Goal: Task Accomplishment & Management: Use online tool/utility

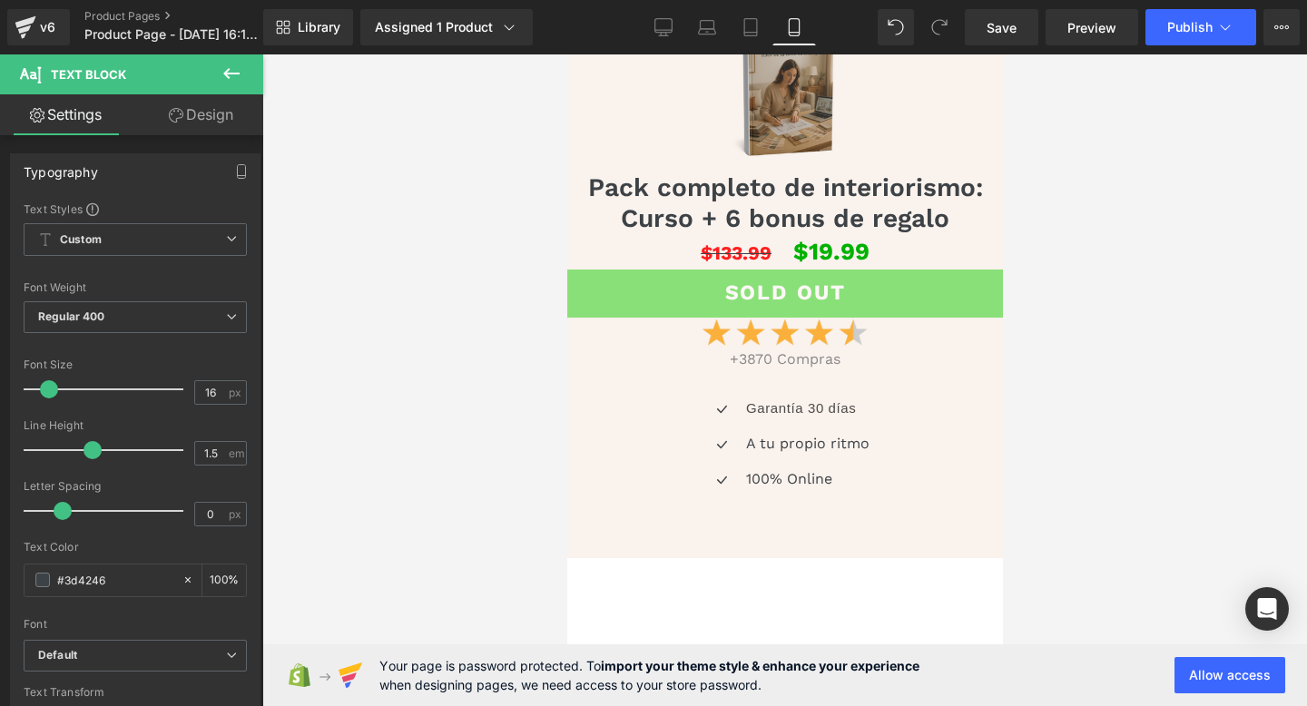
scroll to position [2266, 0]
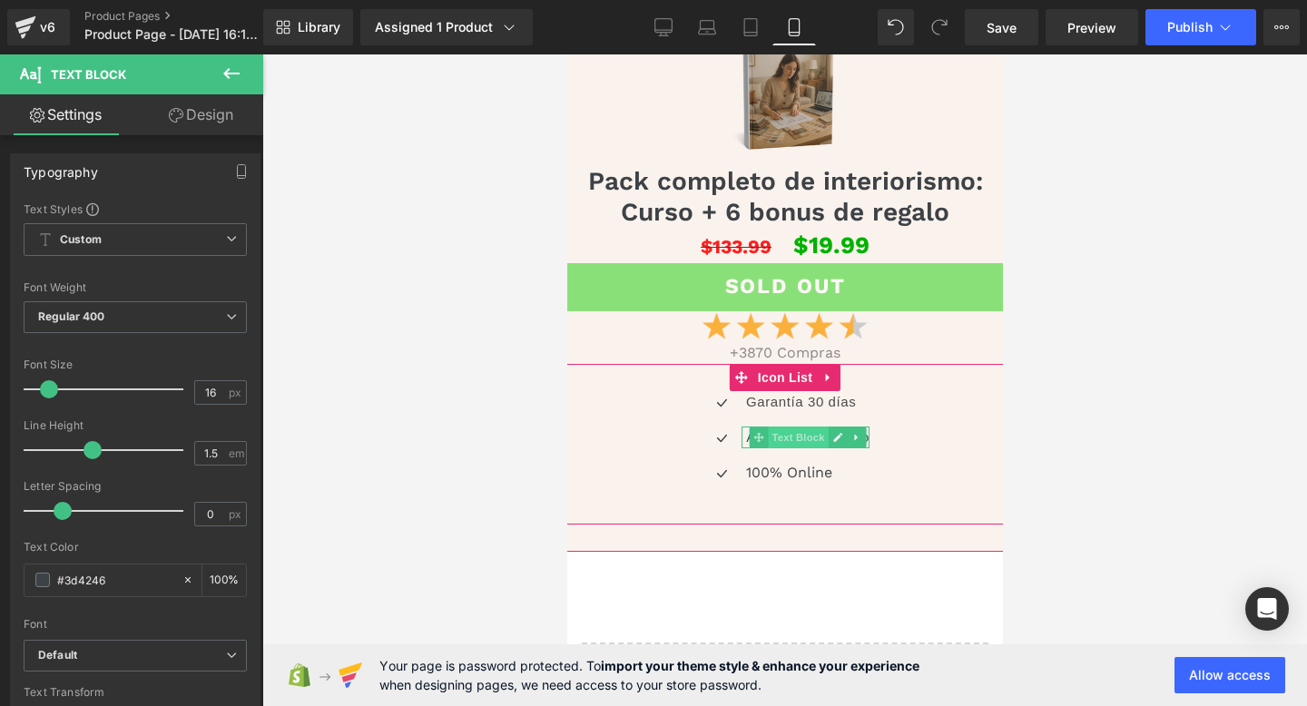
click at [767, 441] on span "Text Block" at bounding box center [797, 437] width 60 height 22
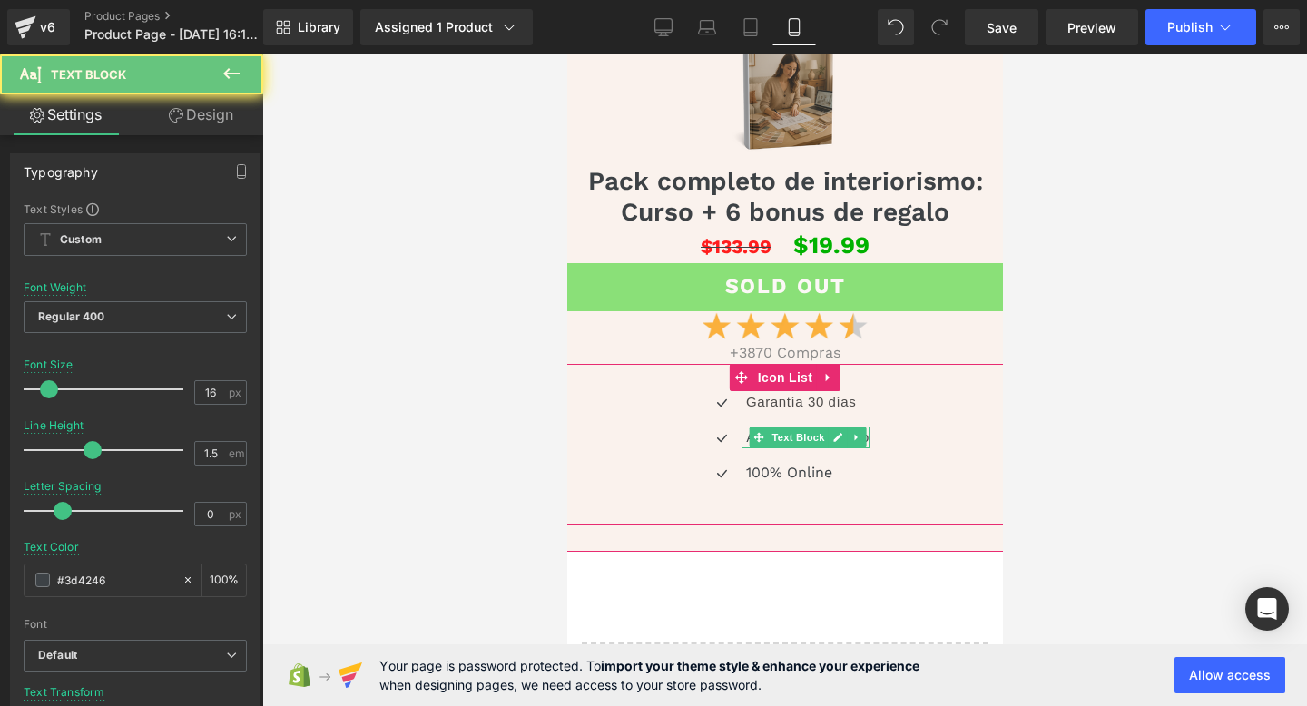
click at [745, 441] on p "A tu propio ritmo" at bounding box center [806, 437] width 123 height 22
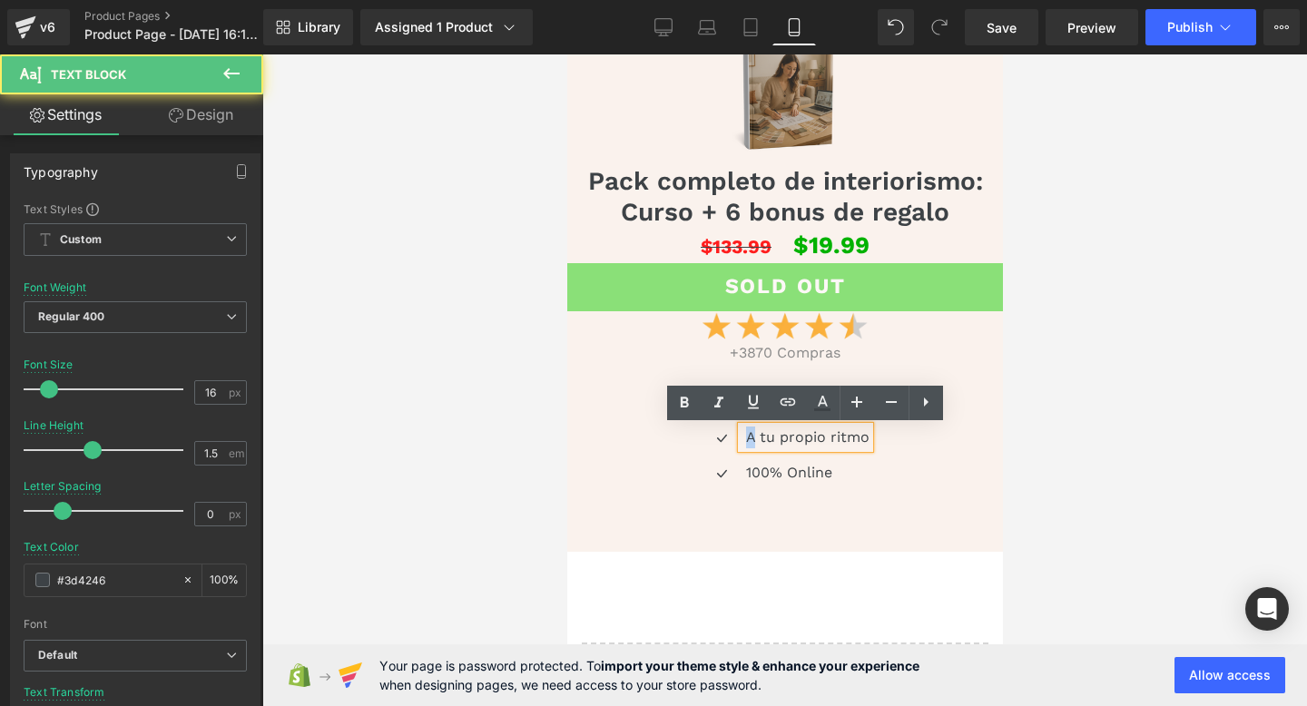
click at [745, 441] on p "A tu propio ritmo" at bounding box center [806, 437] width 123 height 22
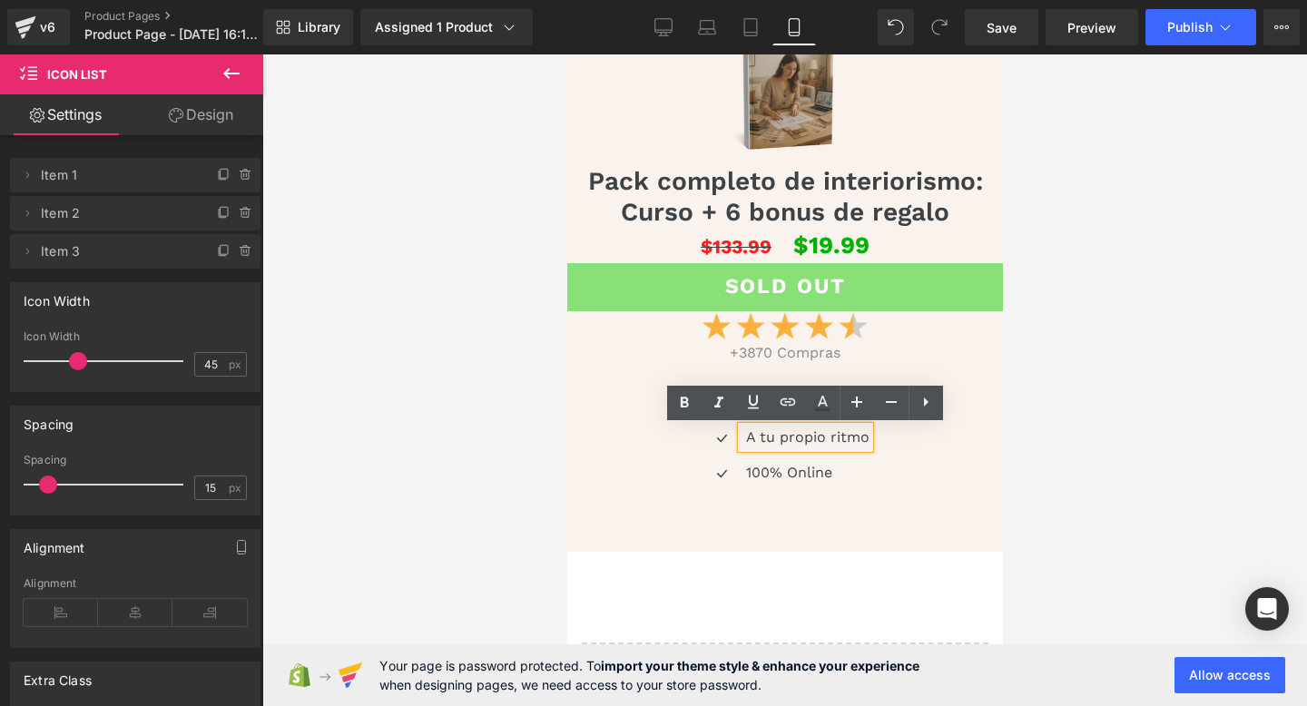
click at [710, 456] on ul "Icon Garantía 30 días Text Block Icon A tu propio ritmo Text Block Icon 100% On…" at bounding box center [784, 444] width 169 height 106
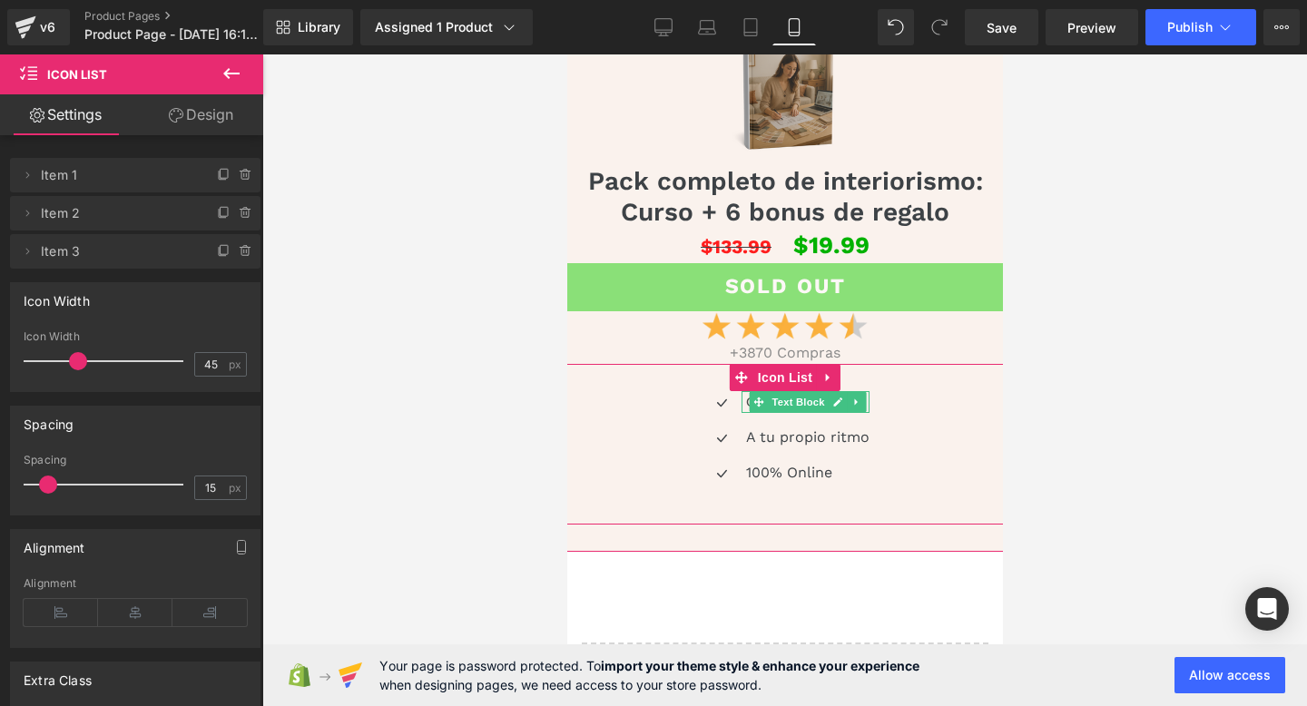
click at [745, 407] on span "Garantía 30 días" at bounding box center [800, 401] width 110 height 15
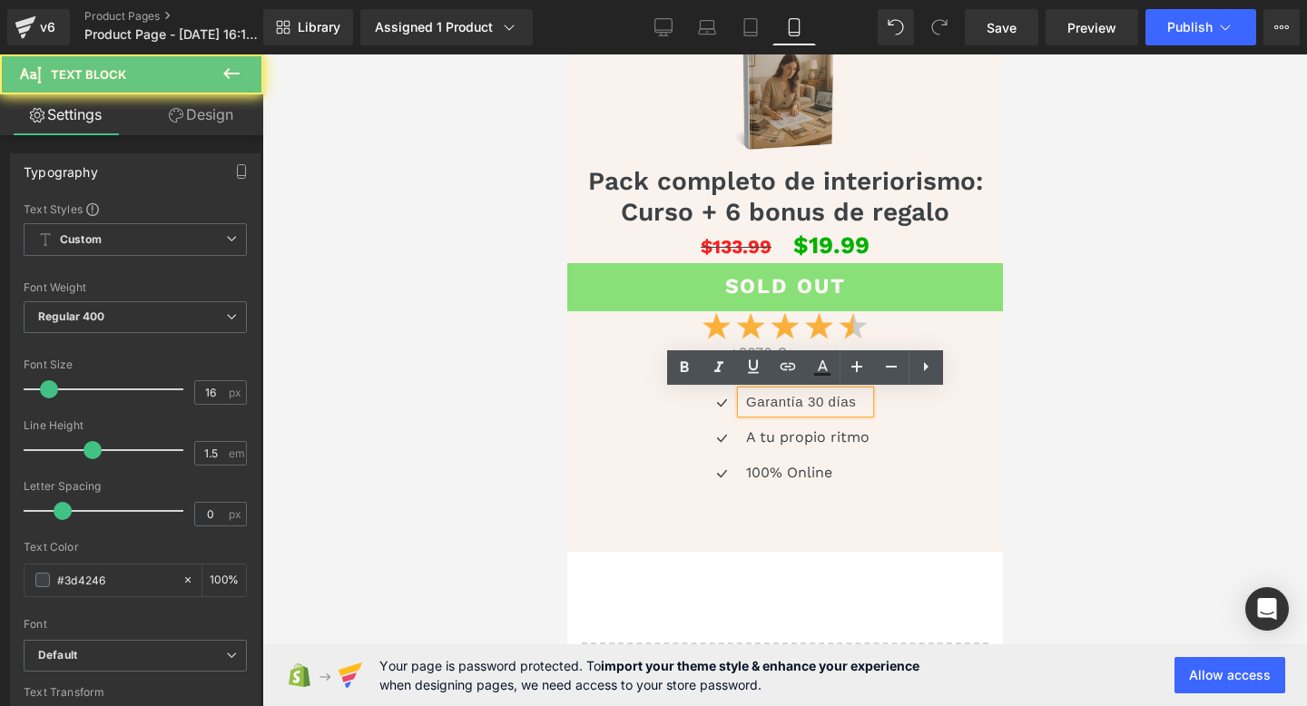
click at [745, 407] on span "Garantía 30 días" at bounding box center [800, 401] width 110 height 15
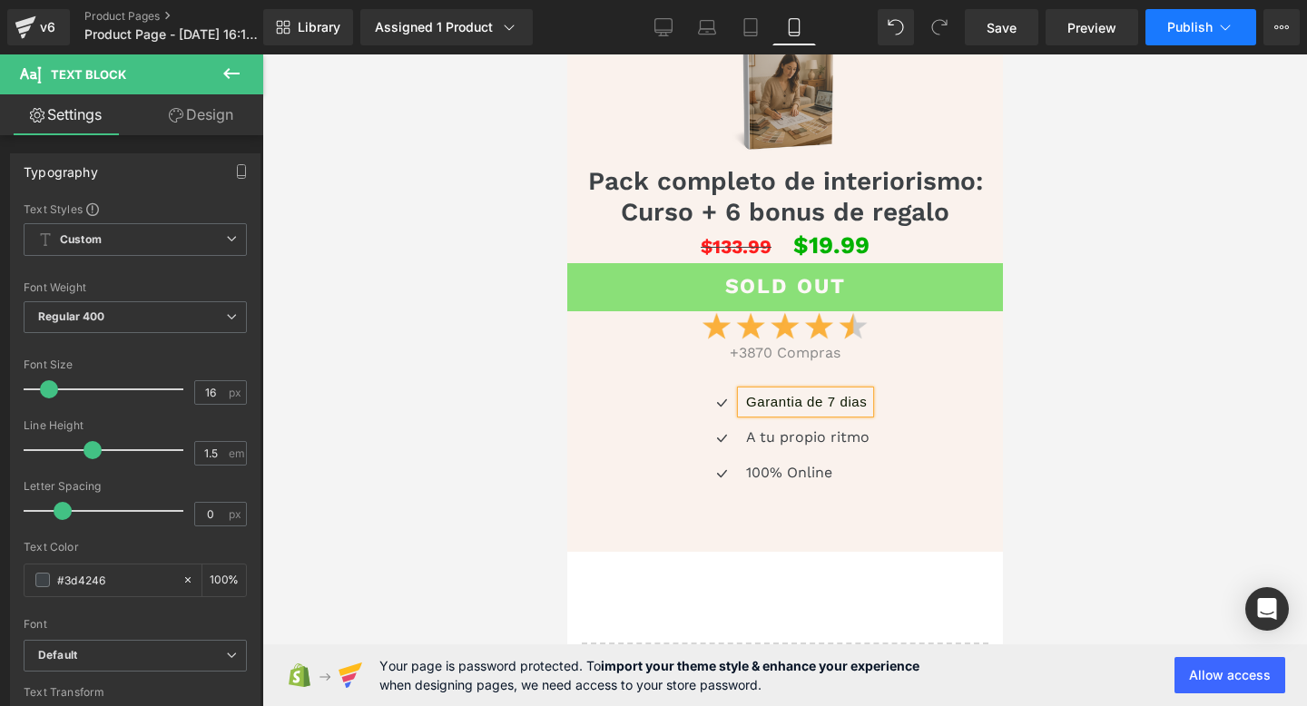
click at [1171, 28] on span "Publish" at bounding box center [1189, 27] width 45 height 15
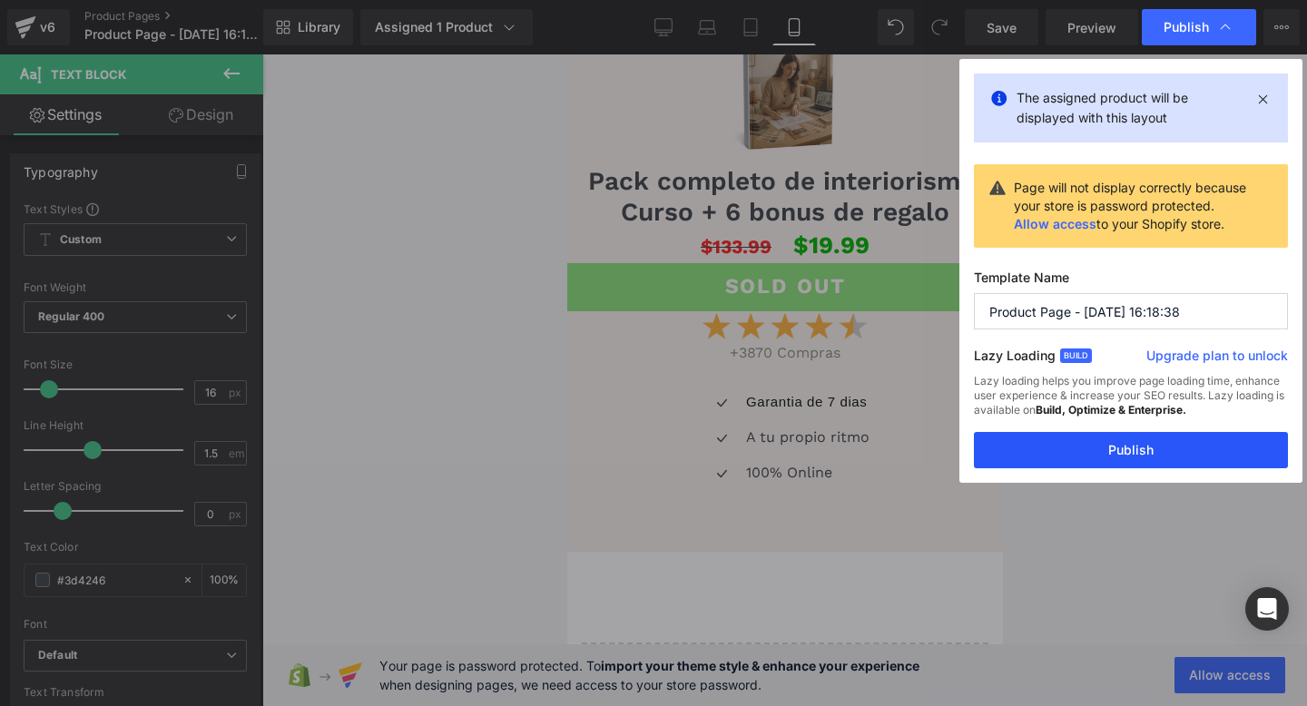
click at [1072, 457] on button "Publish" at bounding box center [1131, 450] width 314 height 36
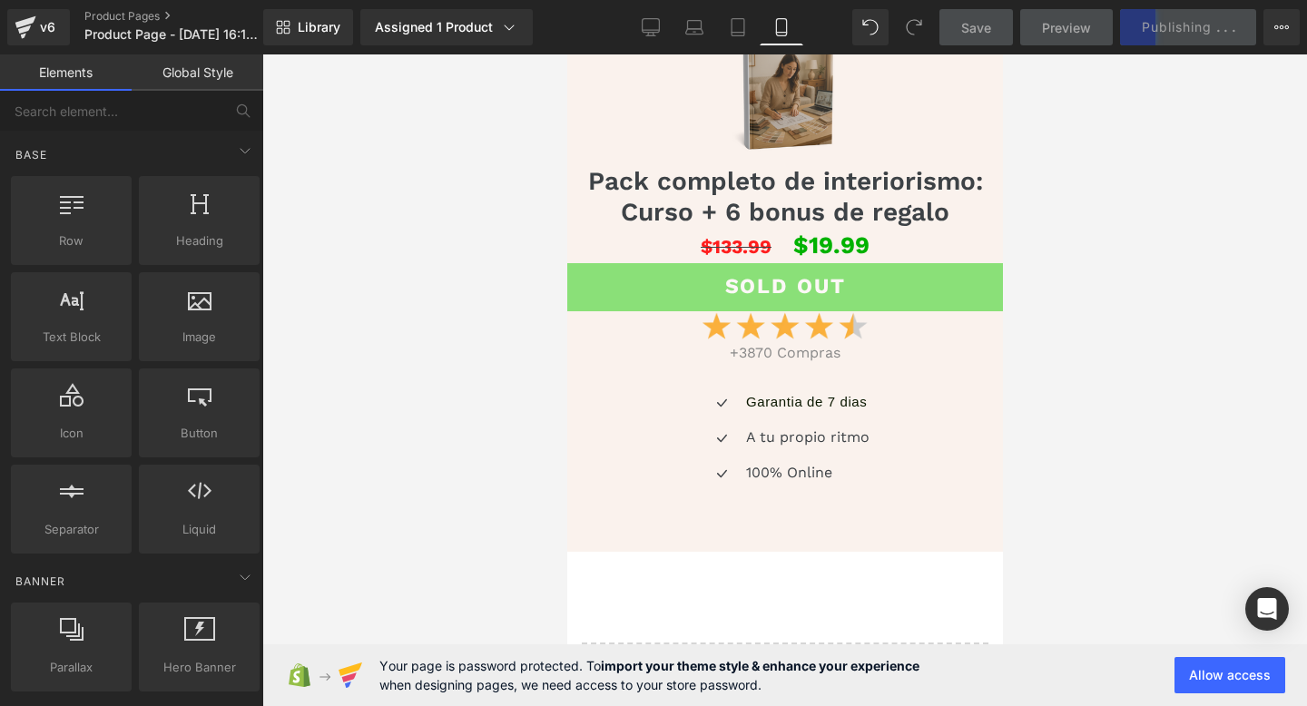
click at [1074, 214] on div at bounding box center [784, 379] width 1044 height 651
click at [1156, 37] on div "Save Preview Publishing . . . Scheduled Upgrade Plan View Live Page View with c…" at bounding box center [1120, 27] width 376 height 36
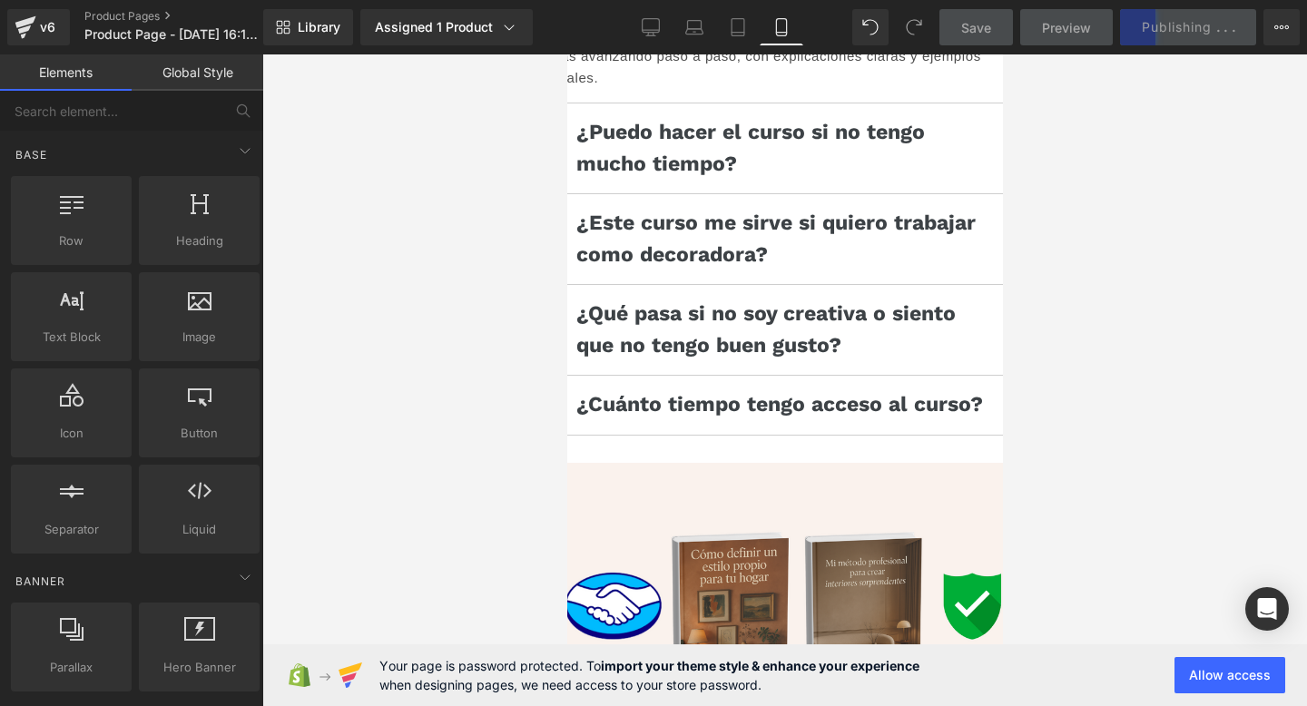
scroll to position [925, 0]
